Goal: Task Accomplishment & Management: Use online tool/utility

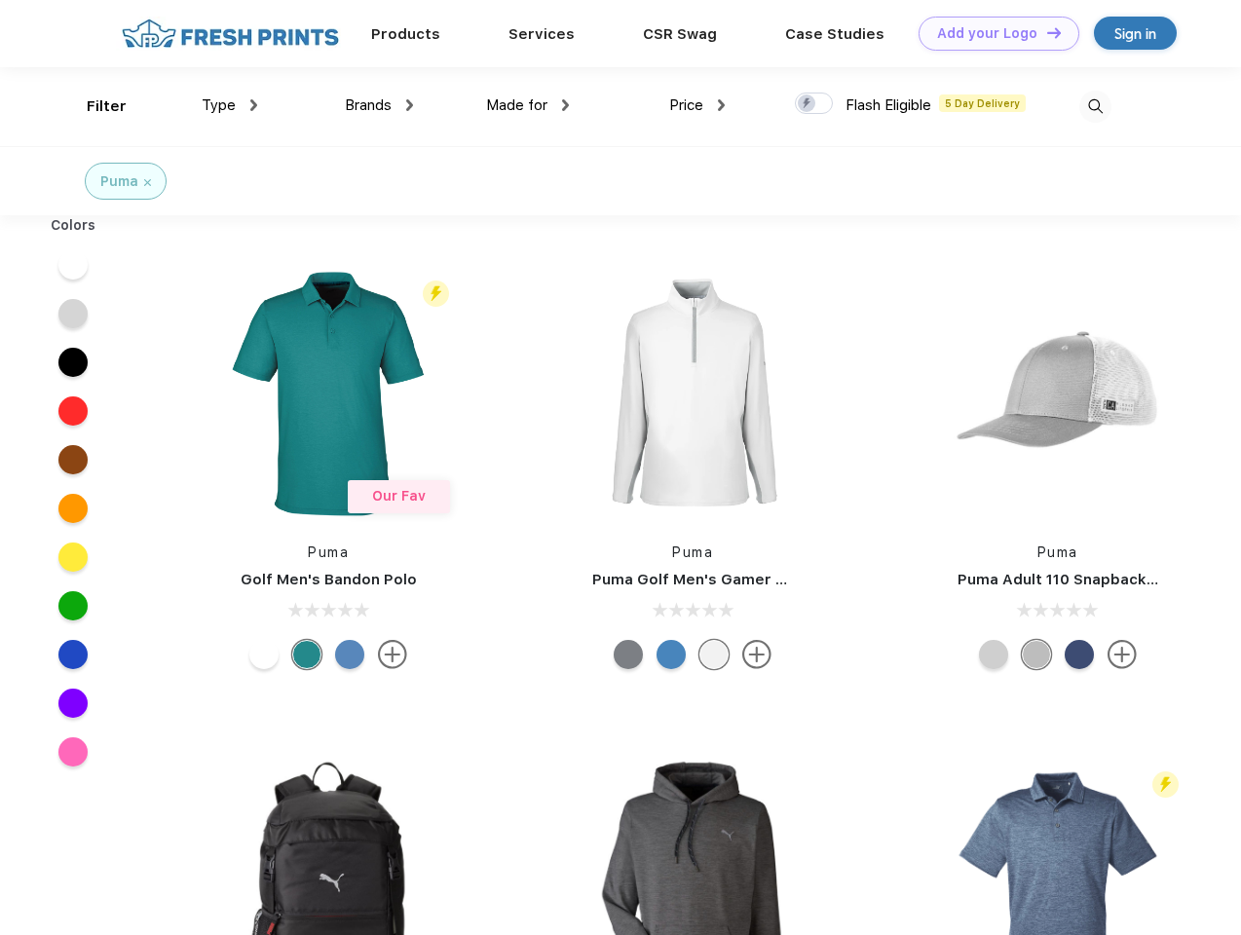
scroll to position [1, 0]
click at [991, 33] on link "Add your Logo Design Tool" at bounding box center [998, 34] width 161 height 34
click at [0, 0] on div "Design Tool" at bounding box center [0, 0] width 0 height 0
click at [1045, 32] on link "Add your Logo Design Tool" at bounding box center [998, 34] width 161 height 34
click at [93, 106] on div "Filter" at bounding box center [107, 106] width 40 height 22
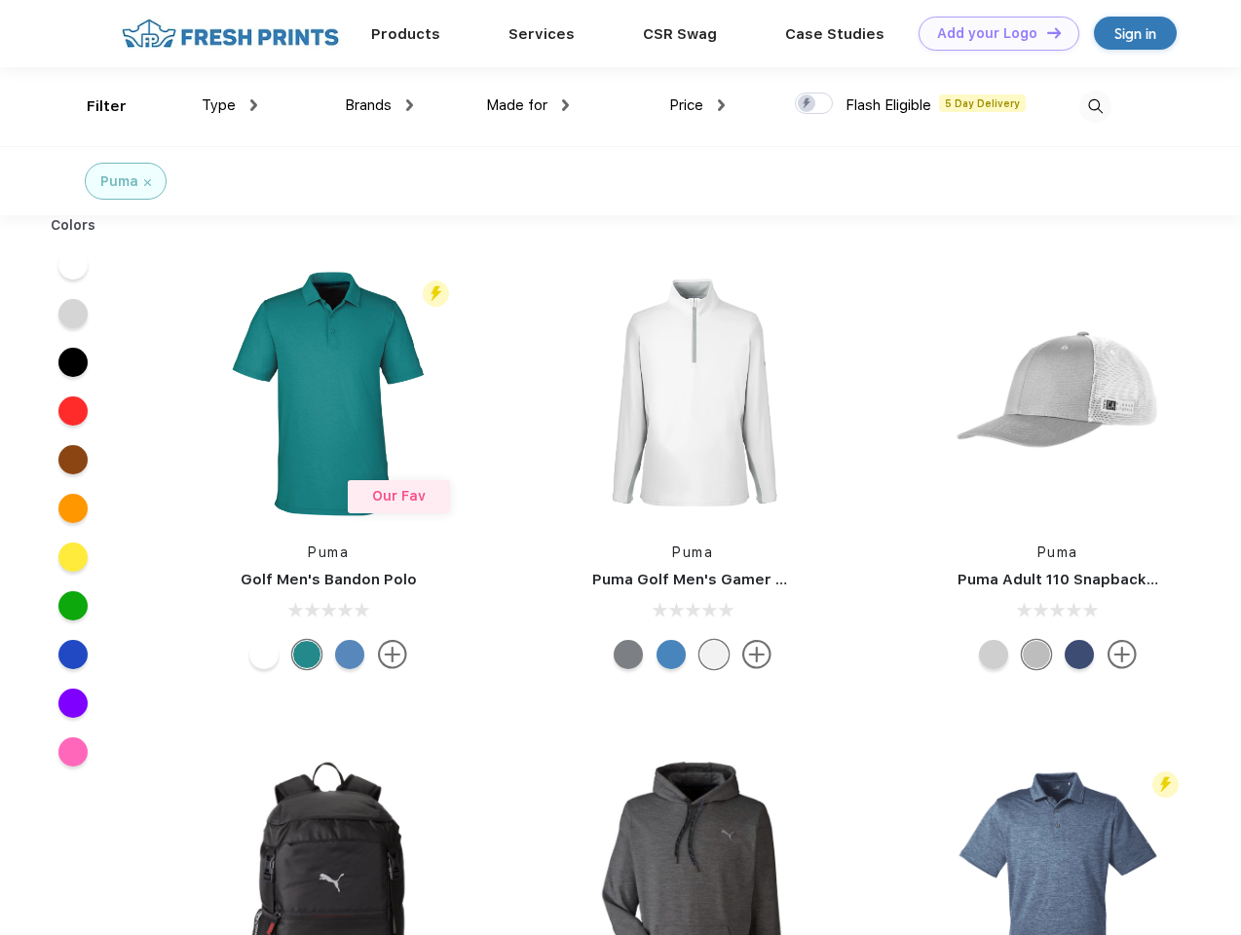
click at [230, 105] on span "Type" at bounding box center [219, 105] width 34 height 18
click at [379, 105] on span "Brands" at bounding box center [368, 105] width 47 height 18
click at [528, 105] on span "Made for" at bounding box center [516, 105] width 61 height 18
click at [697, 105] on span "Price" at bounding box center [686, 105] width 34 height 18
click at [814, 104] on div at bounding box center [814, 103] width 38 height 21
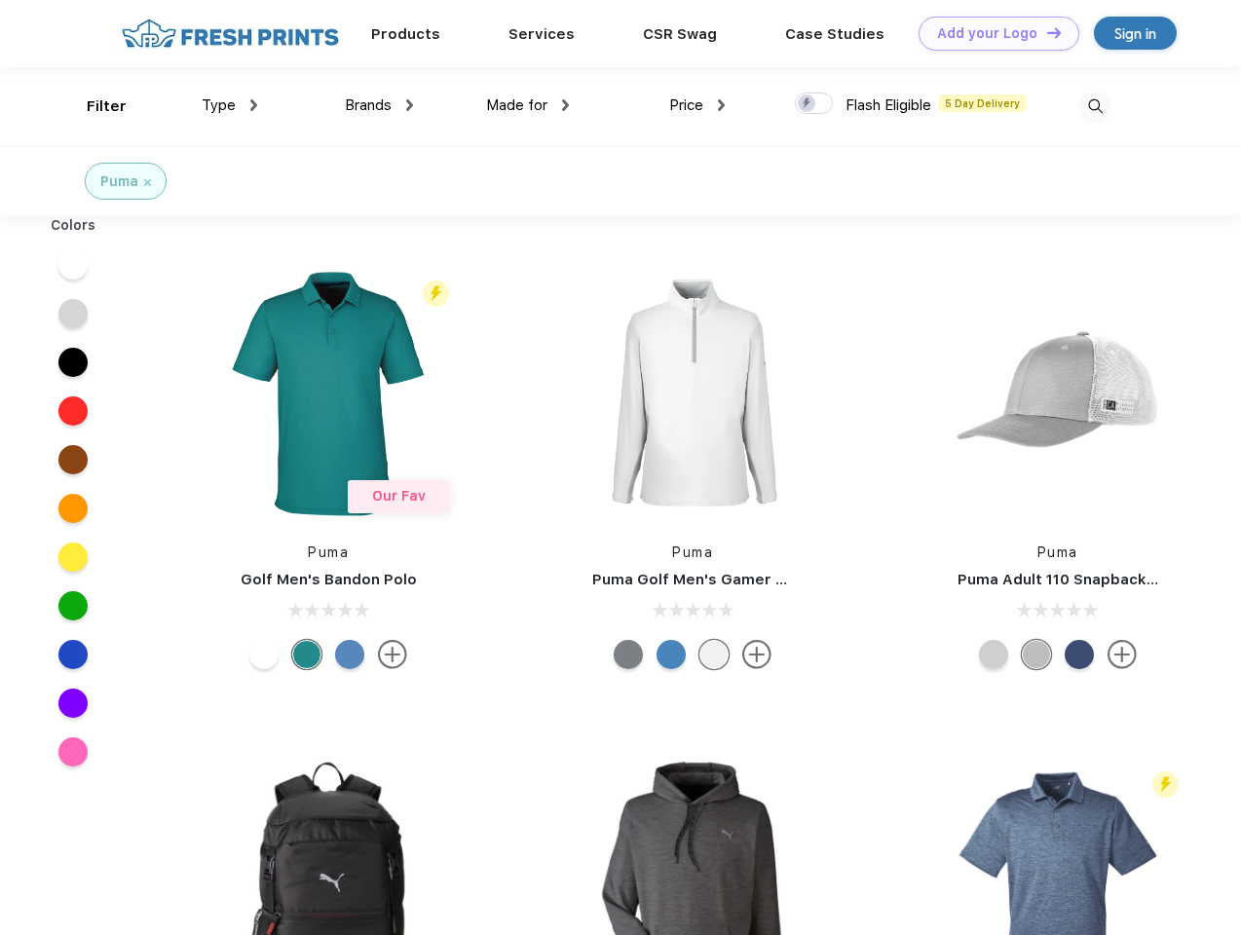
click at [807, 104] on input "checkbox" at bounding box center [801, 98] width 13 height 13
click at [1095, 106] on img at bounding box center [1095, 107] width 32 height 32
